Goal: Task Accomplishment & Management: Manage account settings

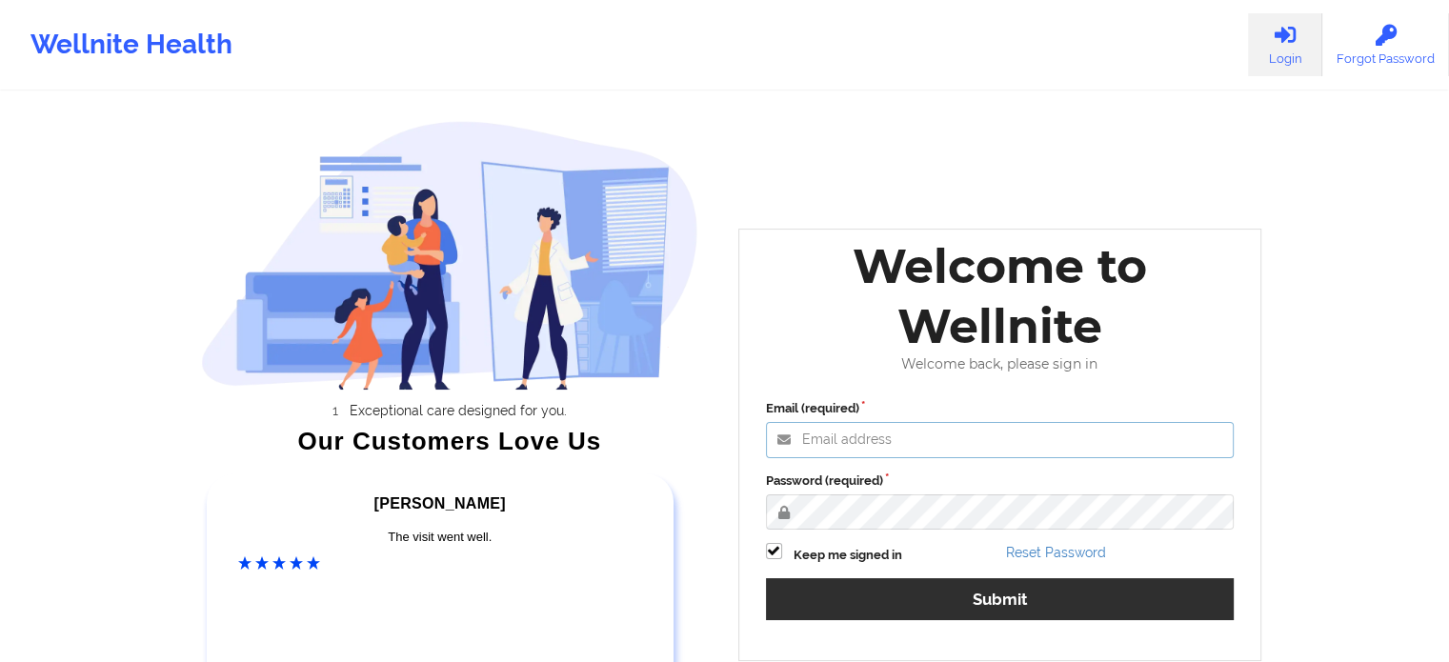
type input "[EMAIL_ADDRESS][DOMAIN_NAME]"
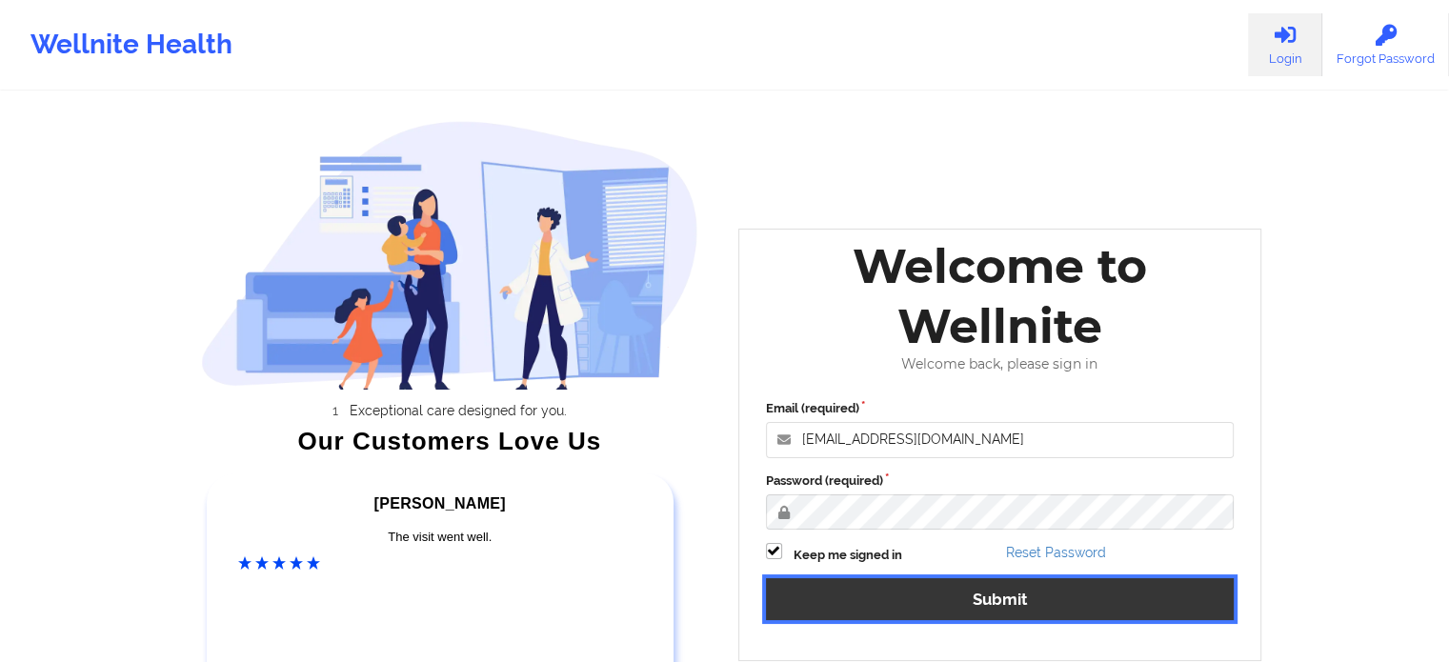
click at [972, 590] on button "Submit" at bounding box center [1000, 598] width 469 height 41
